Goal: Communication & Community: Ask a question

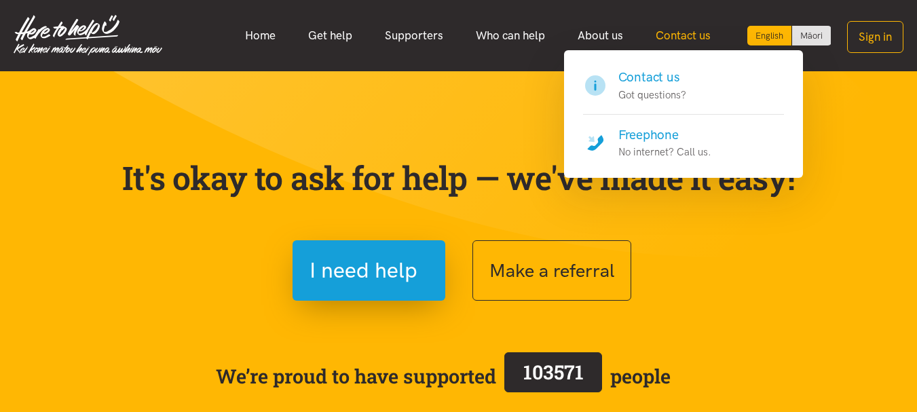
click at [705, 33] on link "Contact us" at bounding box center [684, 35] width 88 height 29
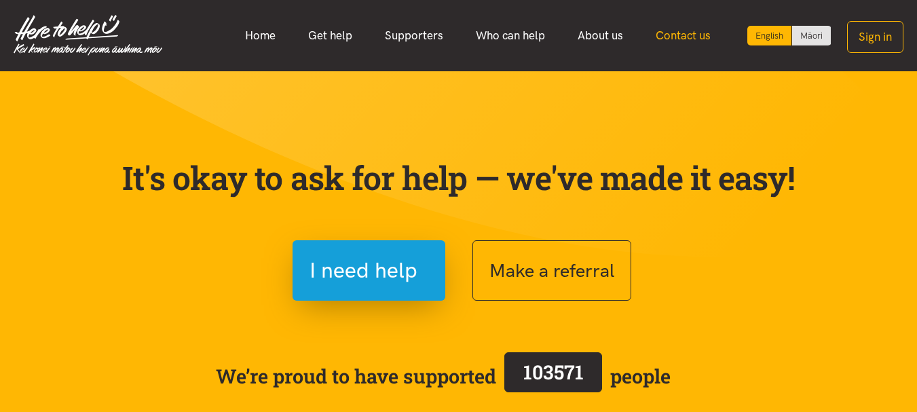
click at [703, 31] on link "Contact us" at bounding box center [684, 35] width 88 height 29
click at [680, 33] on link "Contact us" at bounding box center [684, 35] width 88 height 29
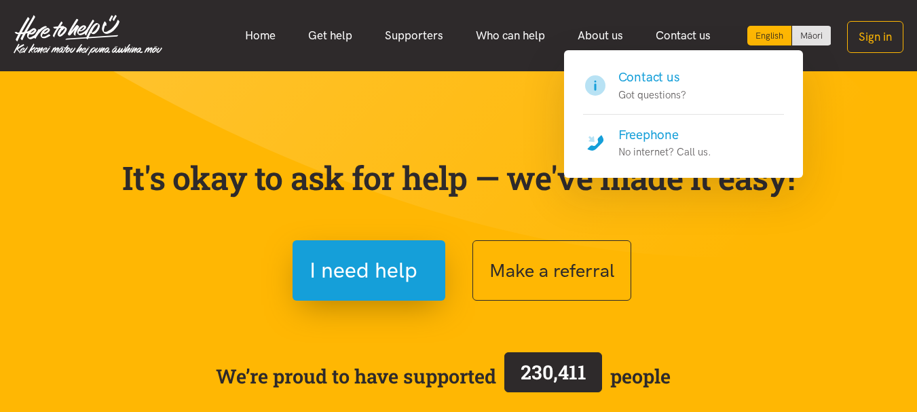
click at [665, 73] on h4 "Contact us" at bounding box center [653, 77] width 68 height 19
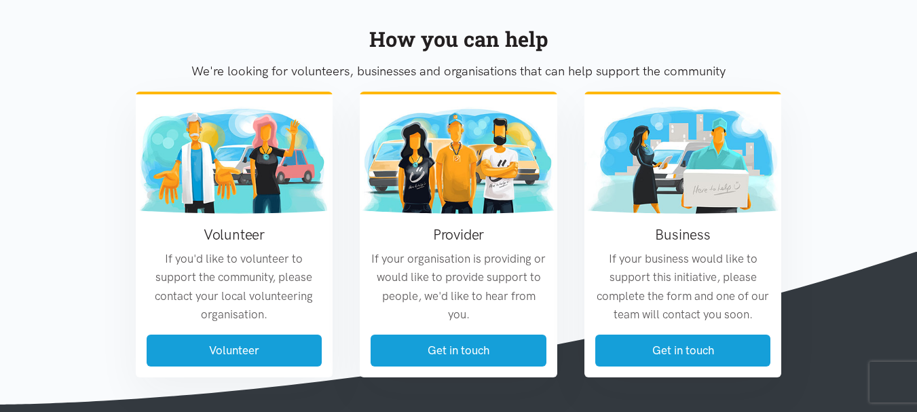
scroll to position [802, 0]
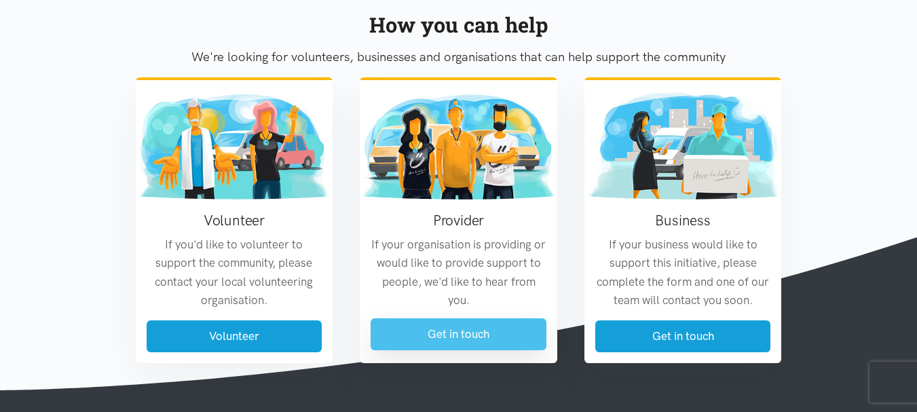
click at [454, 333] on link "Get in touch" at bounding box center [459, 334] width 176 height 32
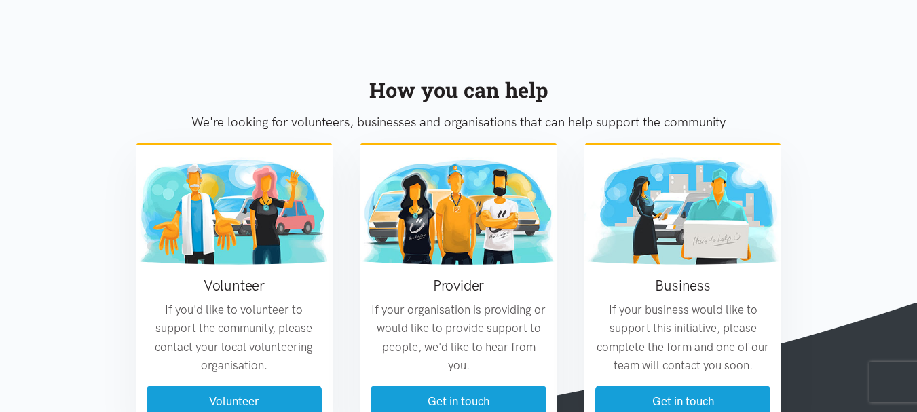
scroll to position [966, 0]
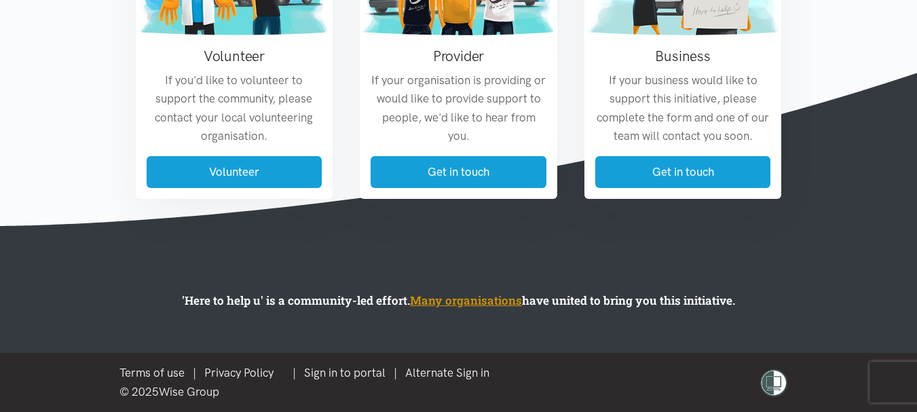
click at [477, 295] on link "Many organisations" at bounding box center [466, 301] width 112 height 16
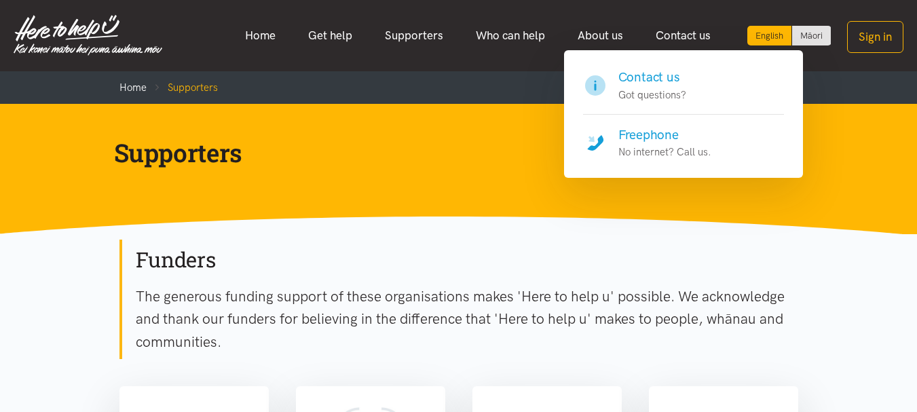
click at [638, 75] on h4 "Contact us" at bounding box center [653, 77] width 68 height 19
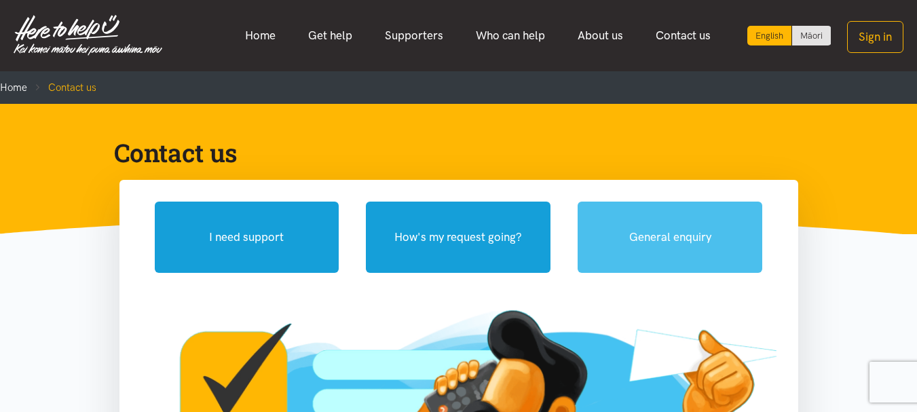
click at [682, 240] on button "General enquiry" at bounding box center [670, 237] width 185 height 71
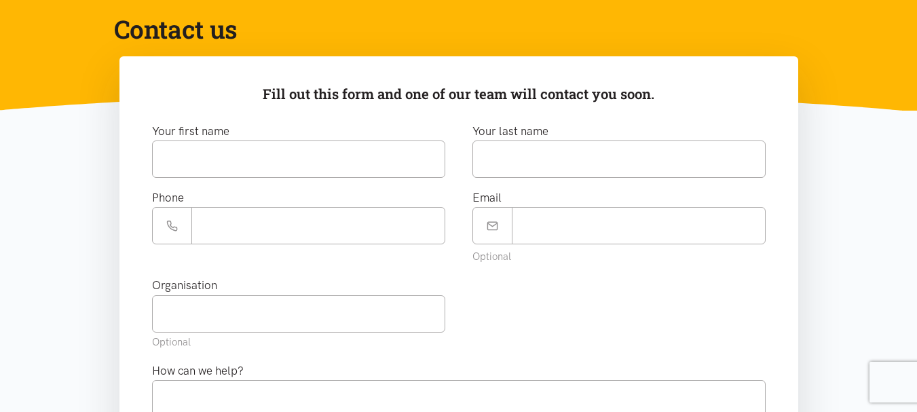
scroll to position [133, 0]
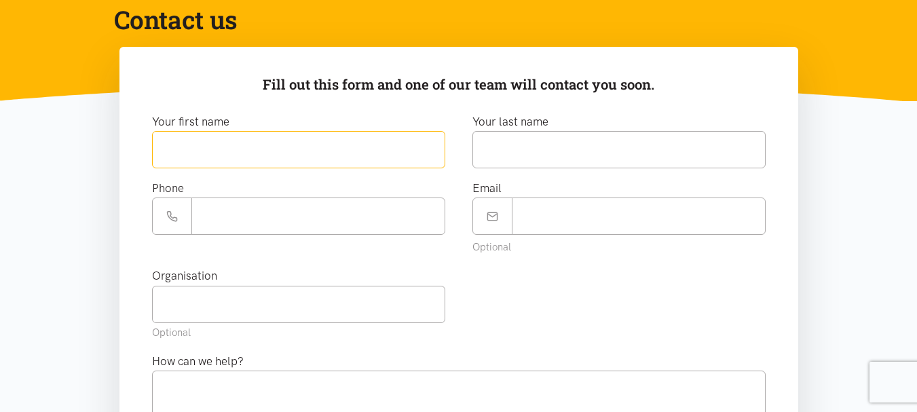
click at [383, 143] on input "text" at bounding box center [298, 149] width 293 height 37
type input "******"
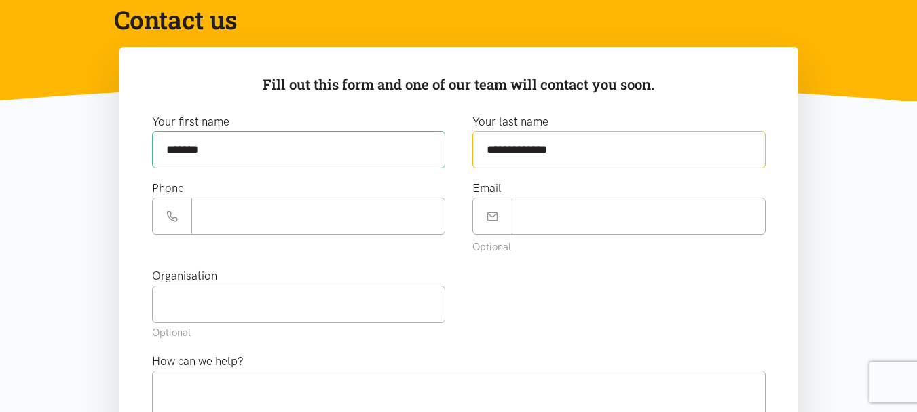
type input "**********"
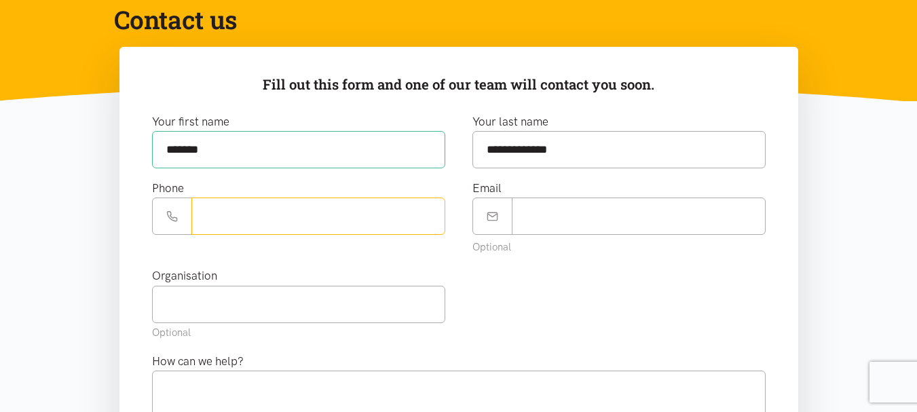
click at [270, 211] on input "Phone number" at bounding box center [318, 216] width 254 height 37
type input "**********"
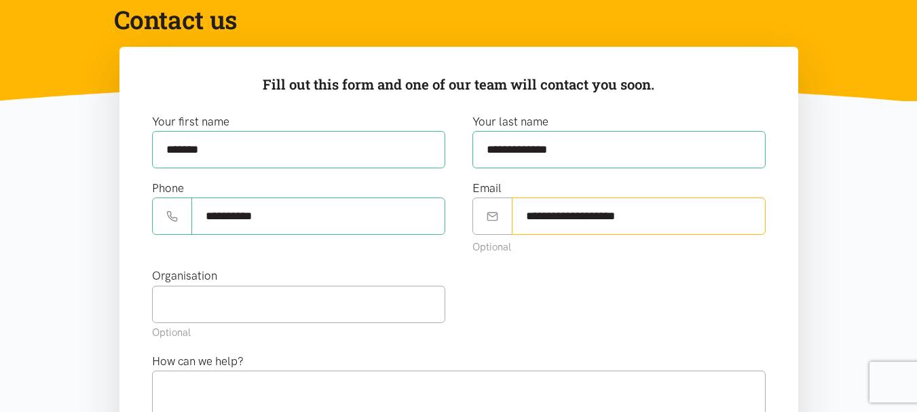
type input "**********"
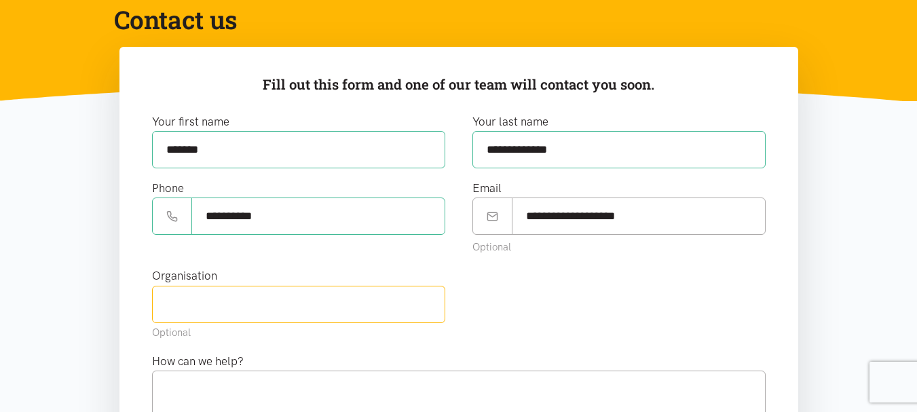
click at [245, 311] on input "text" at bounding box center [298, 304] width 293 height 37
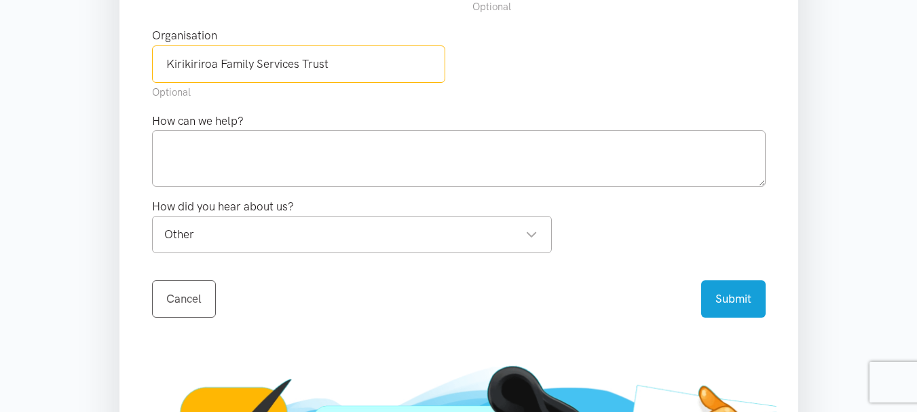
scroll to position [377, 0]
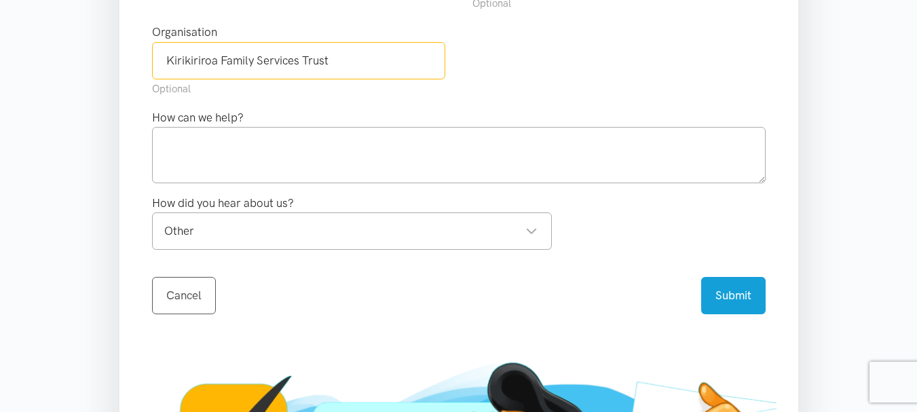
type input "Kirikiriroa Family Services Trust"
click at [414, 156] on textarea at bounding box center [459, 155] width 614 height 56
click at [214, 135] on textarea at bounding box center [459, 155] width 614 height 56
paste textarea "Kia ora [Recipient’s Name], My name is Kellah Samuels-Leota, and I work with th…"
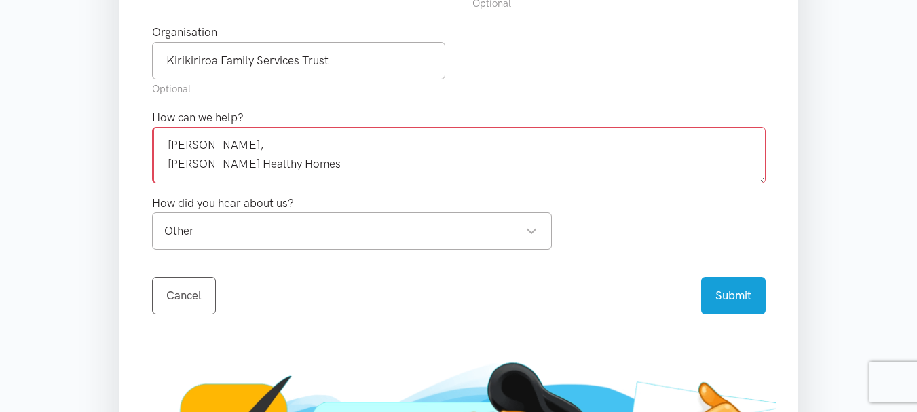
scroll to position [0, 0]
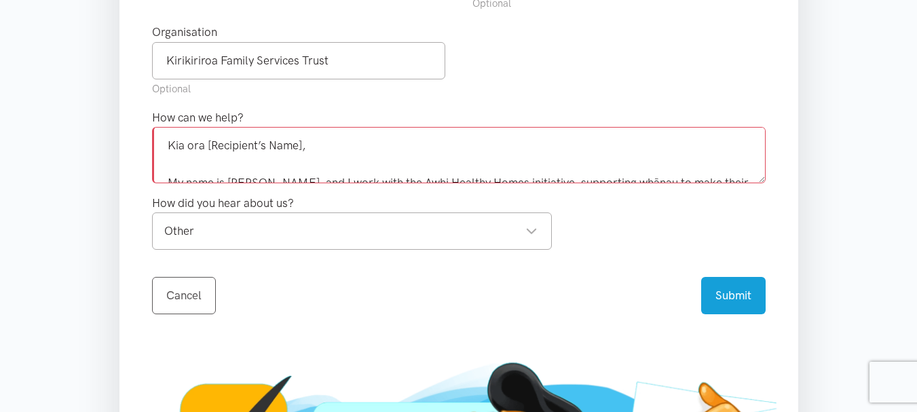
click at [301, 143] on textarea "Kia ora [Recipient’s Name], My name is Kellah Samuels-Leota, and I work with th…" at bounding box center [459, 155] width 614 height 56
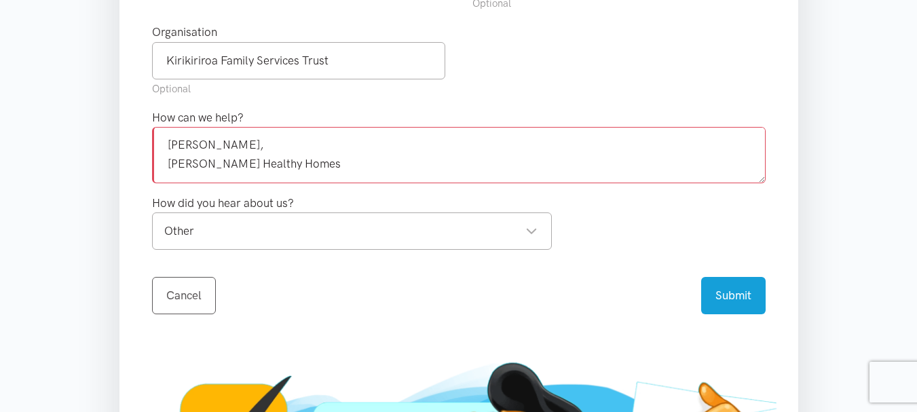
scroll to position [240, 0]
click at [382, 242] on div "Other Other" at bounding box center [352, 231] width 400 height 37
type textarea "Kia ora, My name is Kellah Samuels-Leota, and I work with the Awhi Healthy Home…"
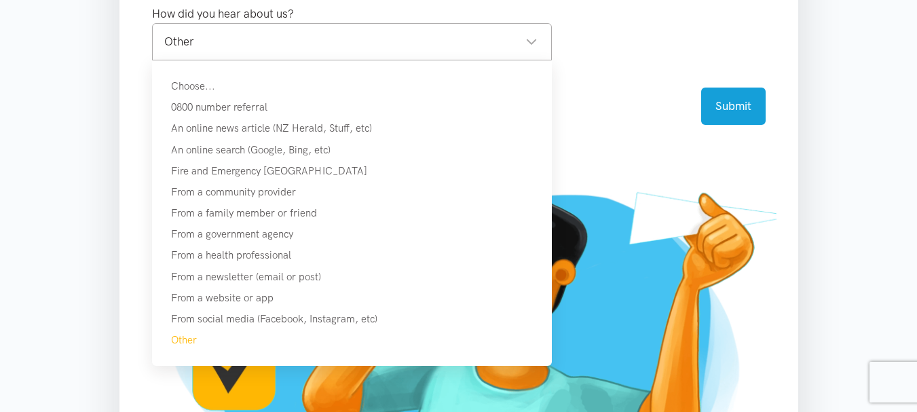
scroll to position [572, 0]
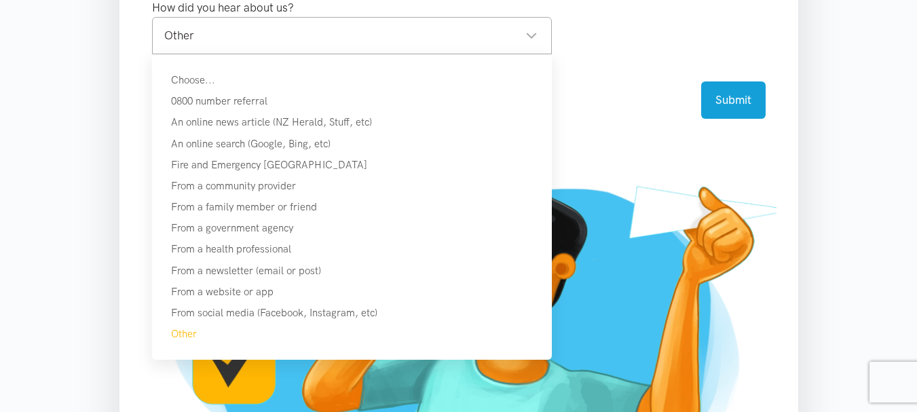
click at [181, 334] on div "**********" at bounding box center [459, 69] width 679 height 923
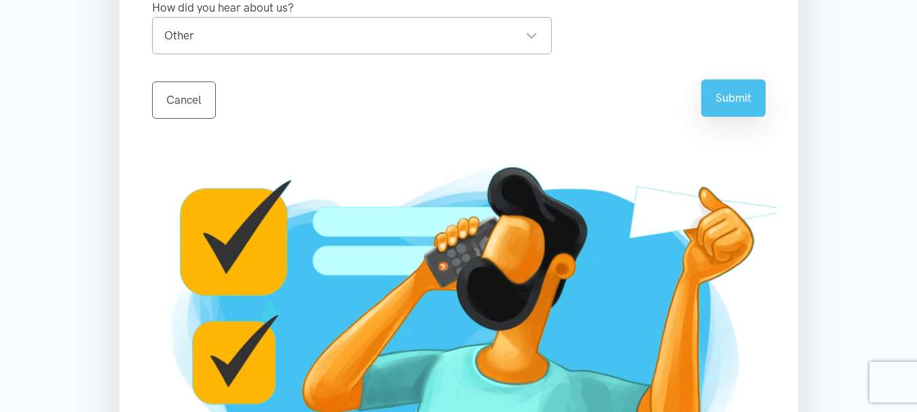
click at [736, 113] on button "Submit" at bounding box center [733, 97] width 65 height 37
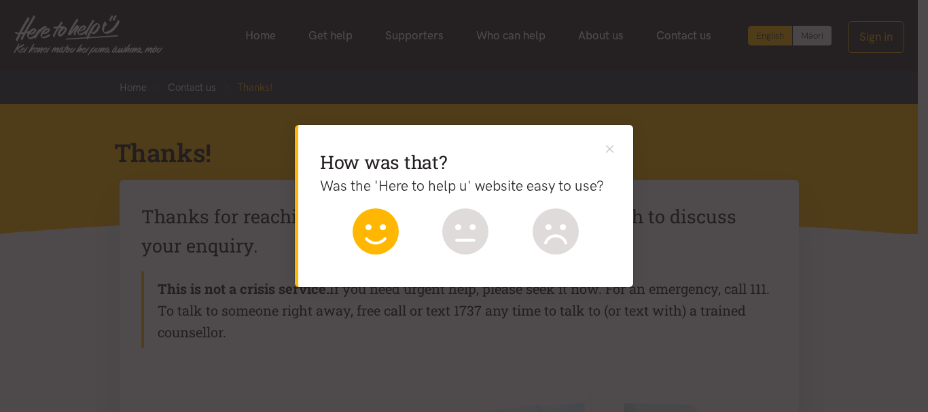
click at [375, 241] on icon at bounding box center [375, 231] width 46 height 46
